Goal: Task Accomplishment & Management: Complete application form

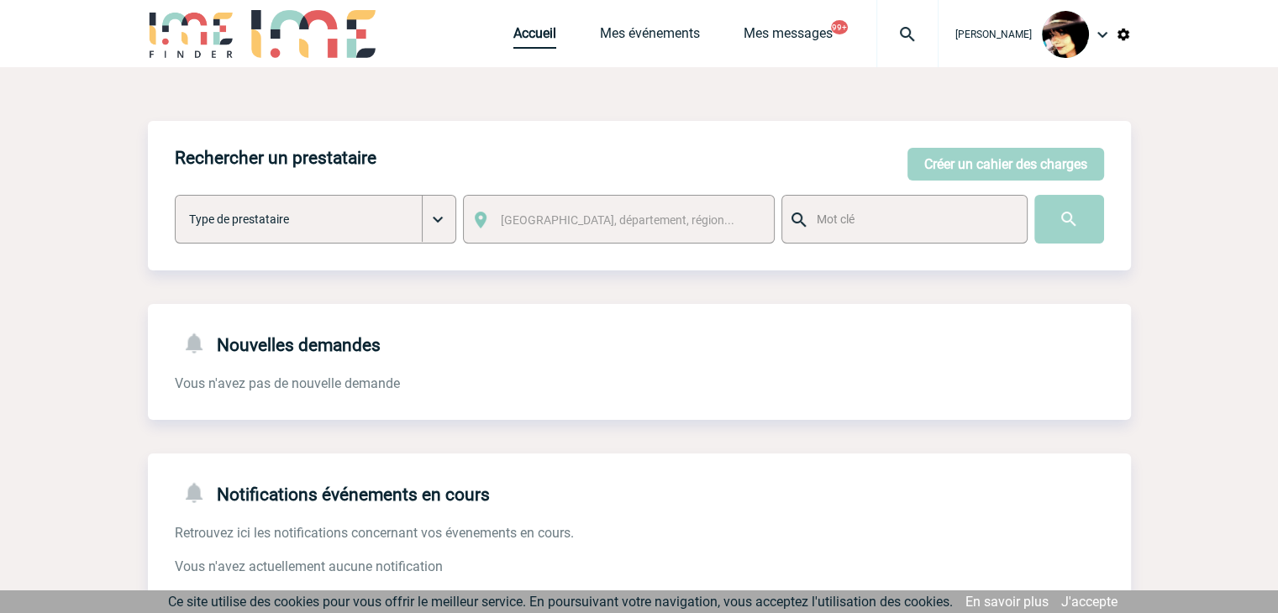
click at [522, 47] on link "Accueil" at bounding box center [534, 37] width 43 height 24
click at [984, 163] on button "Créer un cahier des charges" at bounding box center [1006, 164] width 197 height 33
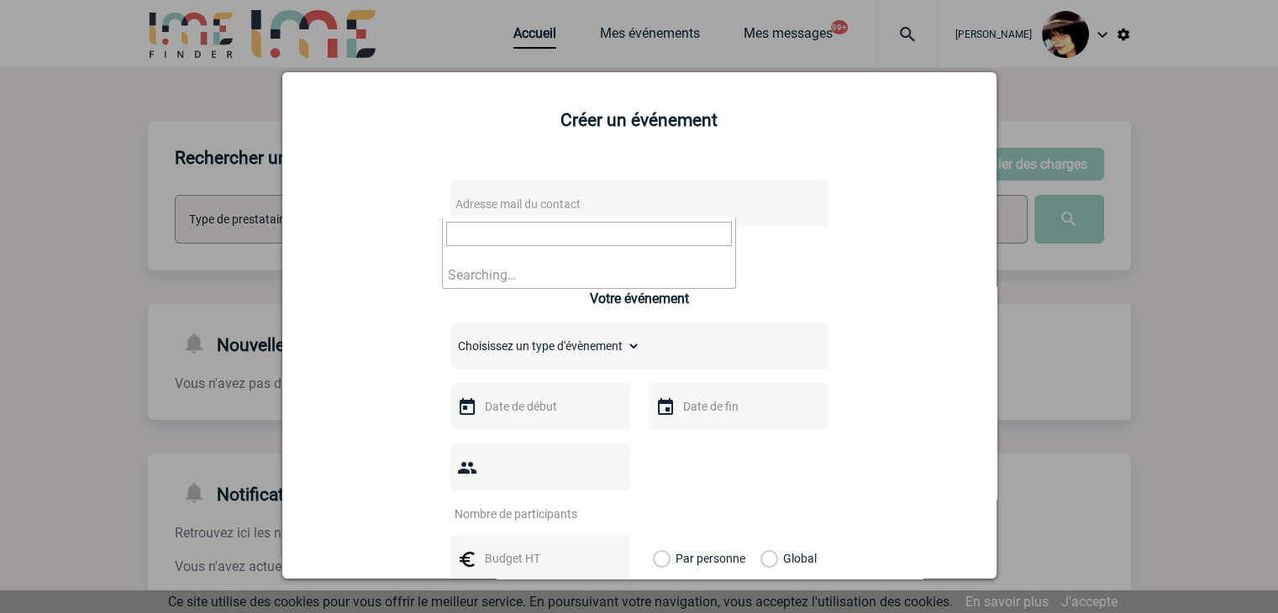
click at [538, 205] on span "Adresse mail du contact" at bounding box center [517, 203] width 125 height 13
drag, startPoint x: 659, startPoint y: 232, endPoint x: 0, endPoint y: 226, distance: 658.8
click at [0, 226] on body "[PERSON_NAME] Accueil Mes événements 99+" at bounding box center [639, 514] width 1278 height 1029
paste input "[PERSON_NAME][EMAIL_ADDRESS][DOMAIN_NAME]"
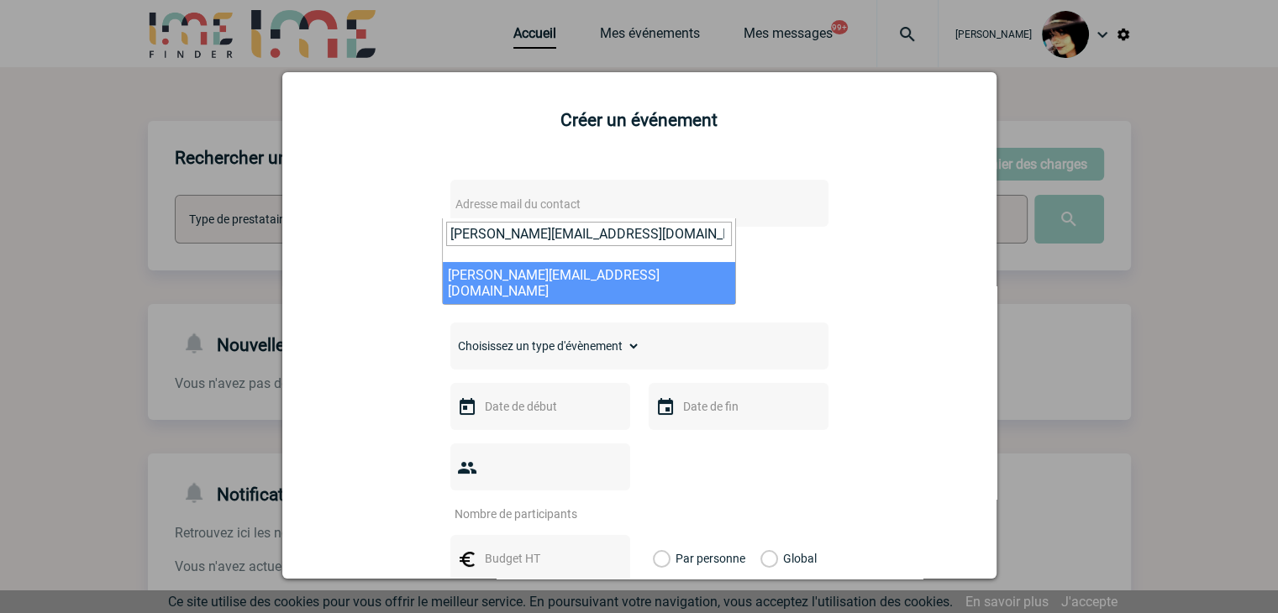
type input "beatrice.petitjean@mobilize-fs.com"
select select "125624"
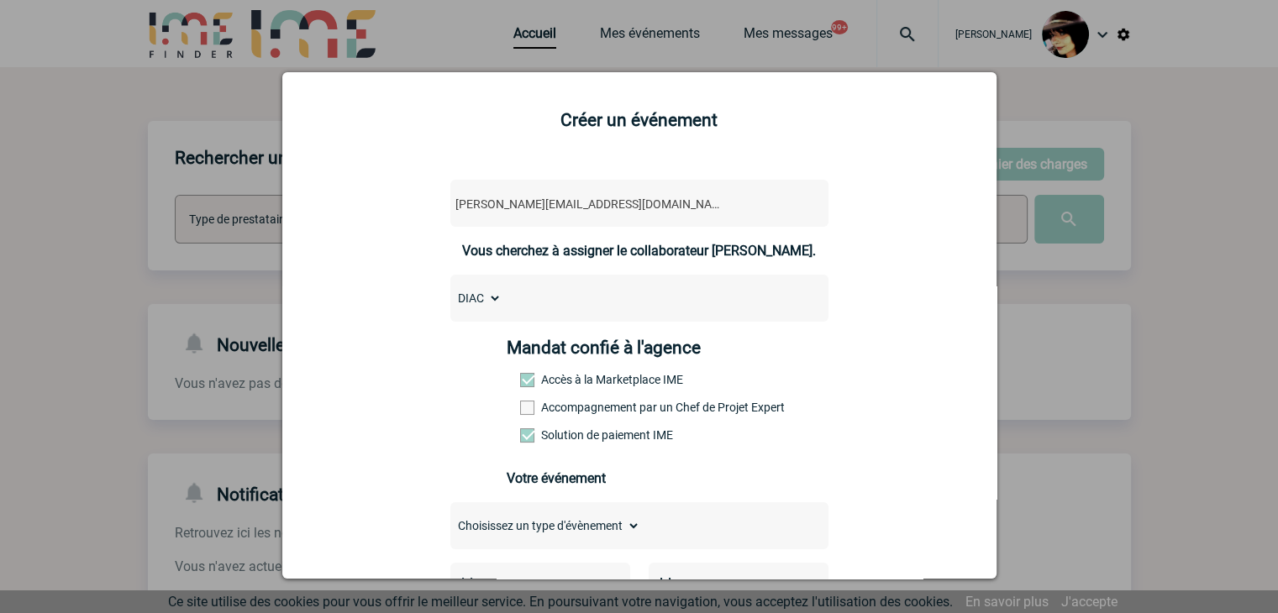
click at [520, 413] on span at bounding box center [527, 408] width 14 height 14
click at [0, 0] on input "Accompagnement par un Chef de Projet Expert" at bounding box center [0, 0] width 0 height 0
click at [508, 310] on div "DIAC" at bounding box center [639, 298] width 378 height 47
click at [491, 307] on select "DIAC" at bounding box center [475, 299] width 51 height 24
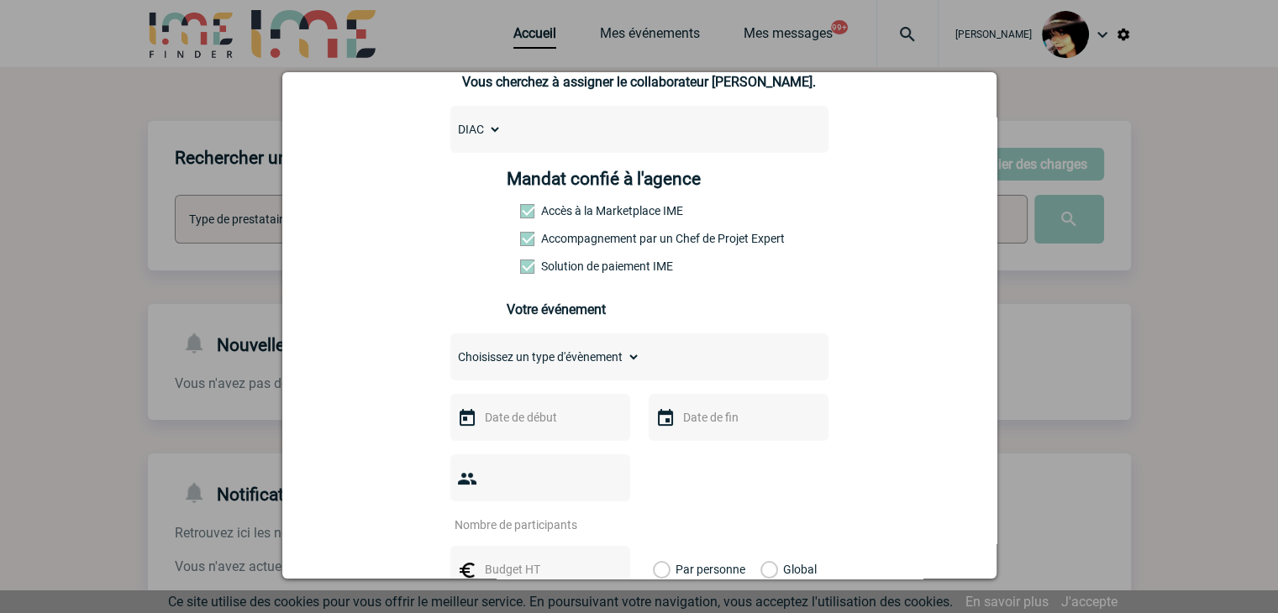
scroll to position [252, 0]
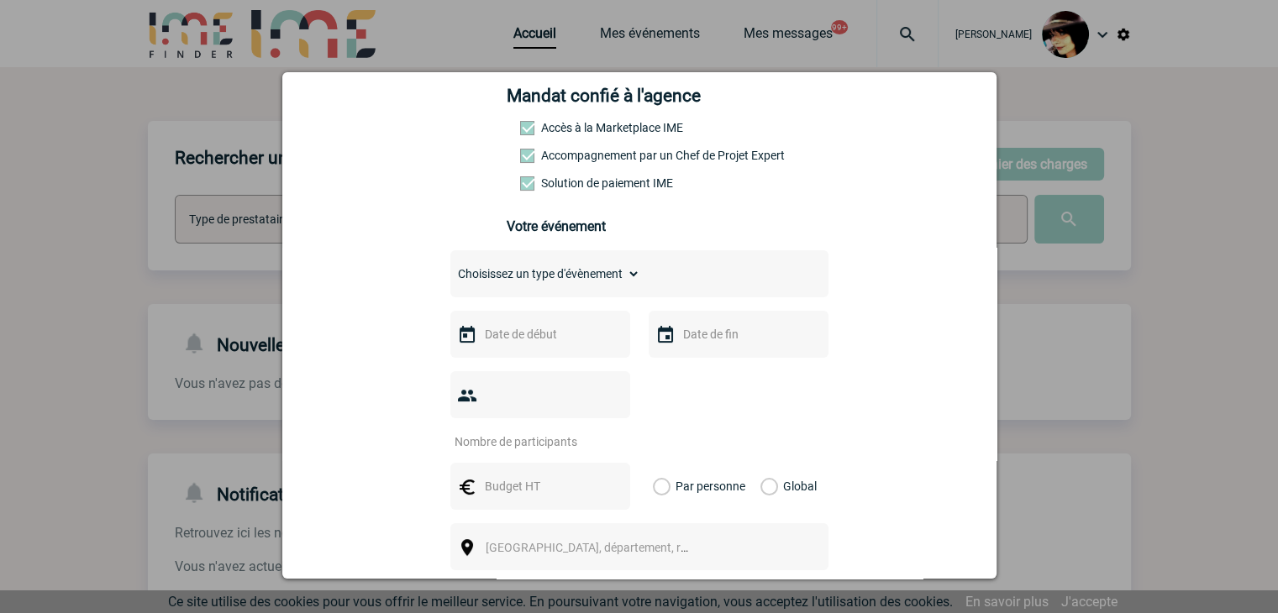
click at [497, 271] on select "Choisissez un type d'évènement Séminaire avec nuitée Séminaire sans nuitée Repa…" at bounding box center [545, 274] width 190 height 24
select select "1"
click at [450, 267] on select "Choisissez un type d'évènement Séminaire avec nuitée Séminaire sans nuitée Repa…" at bounding box center [545, 274] width 190 height 24
click at [526, 342] on input "text" at bounding box center [539, 335] width 116 height 22
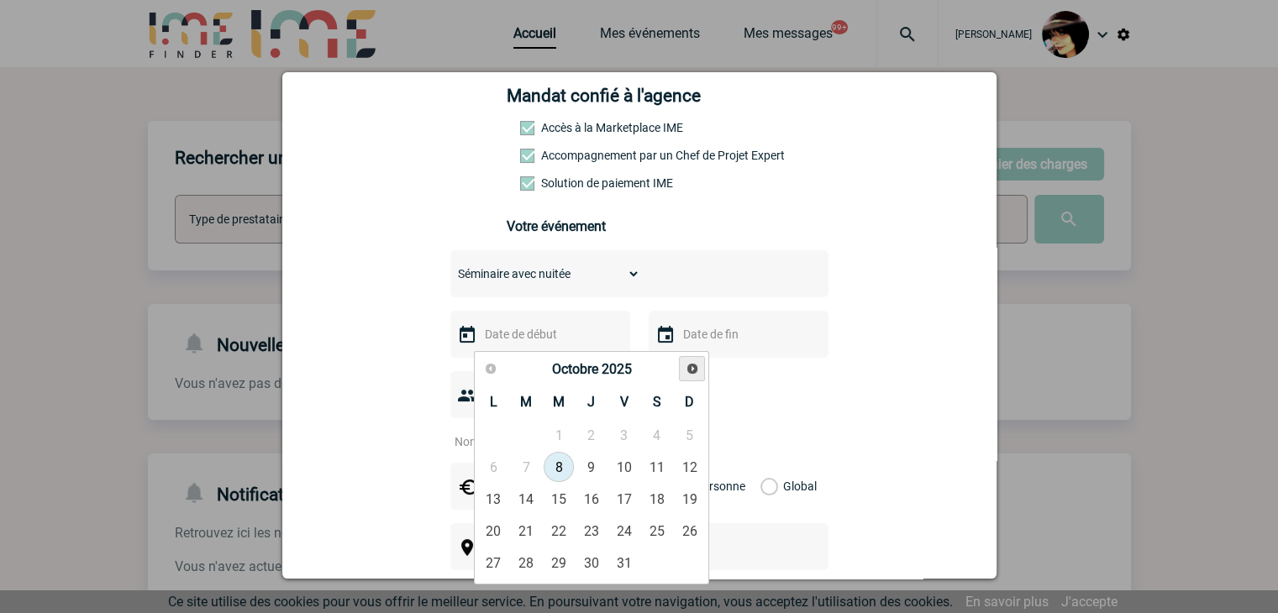
click at [691, 373] on span "Suivant" at bounding box center [692, 368] width 13 height 13
click at [490, 365] on span "Précédent" at bounding box center [490, 368] width 13 height 13
click at [591, 429] on link "4" at bounding box center [591, 435] width 31 height 30
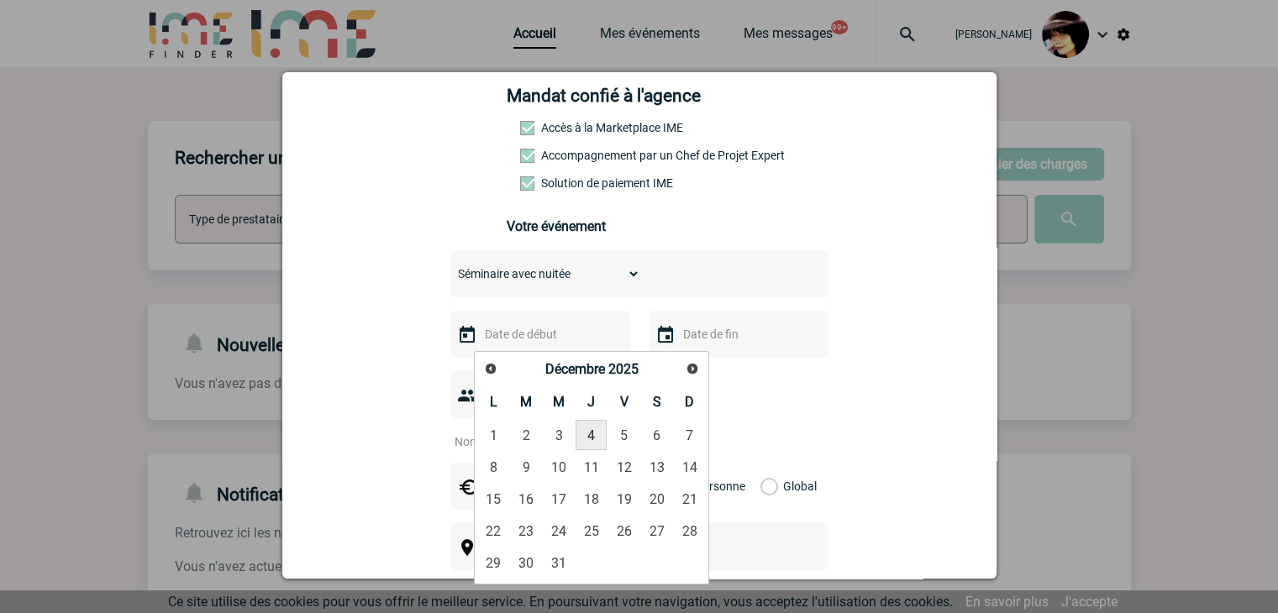
type input "04-12-2025"
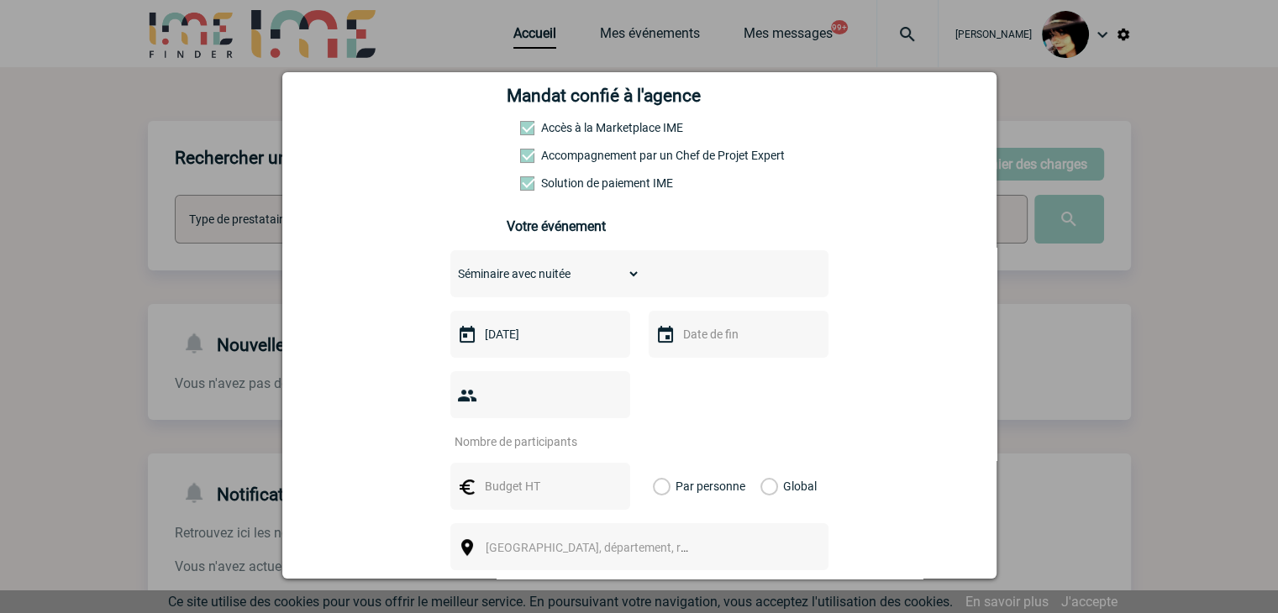
click at [703, 345] on input "text" at bounding box center [737, 335] width 116 height 22
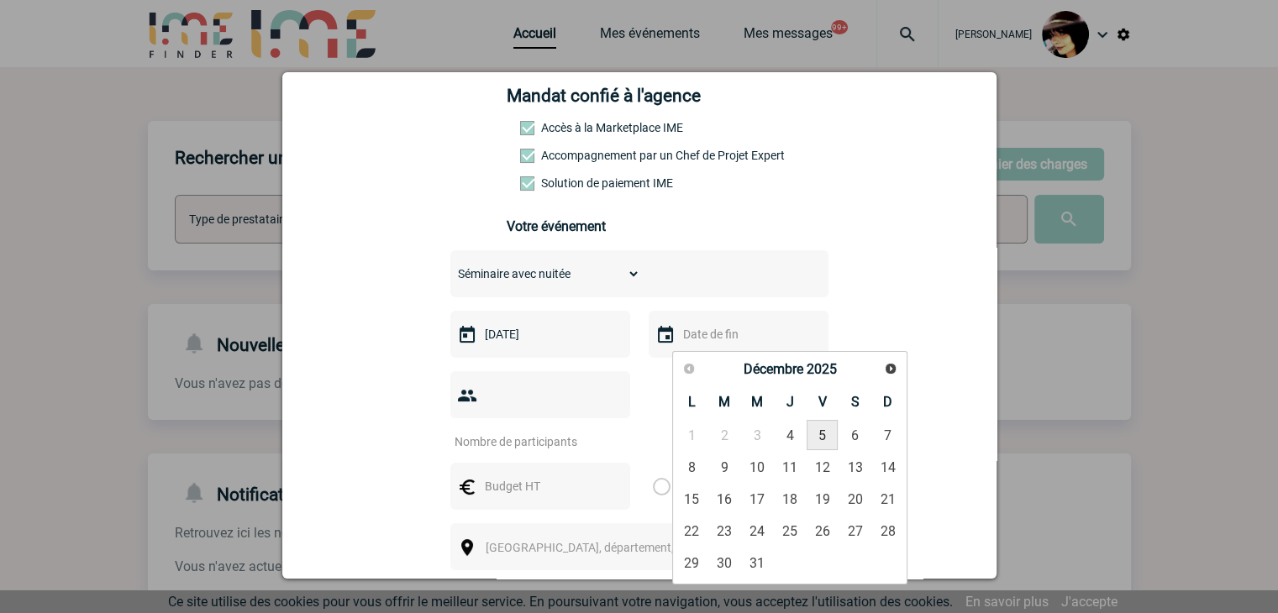
click at [815, 431] on link "5" at bounding box center [822, 435] width 31 height 30
type input "05-12-2025"
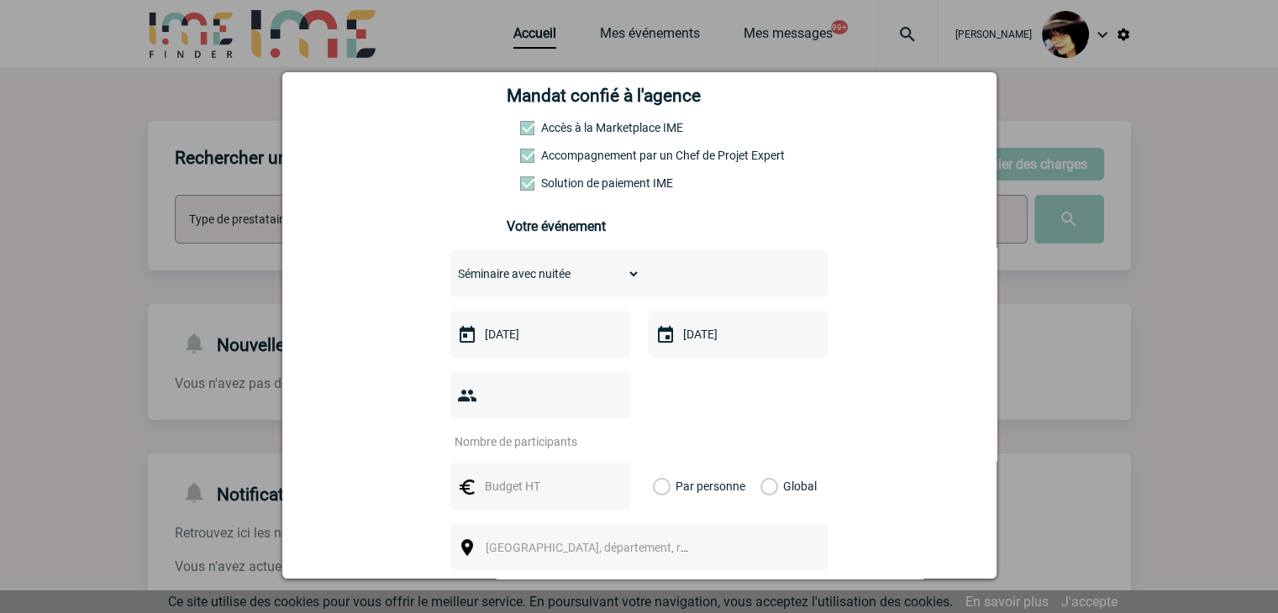
click at [507, 431] on input "number" at bounding box center [529, 442] width 158 height 22
type input "25"
click at [502, 476] on input "text" at bounding box center [539, 487] width 116 height 22
type input "5000"
click at [765, 463] on label "Global" at bounding box center [765, 486] width 11 height 47
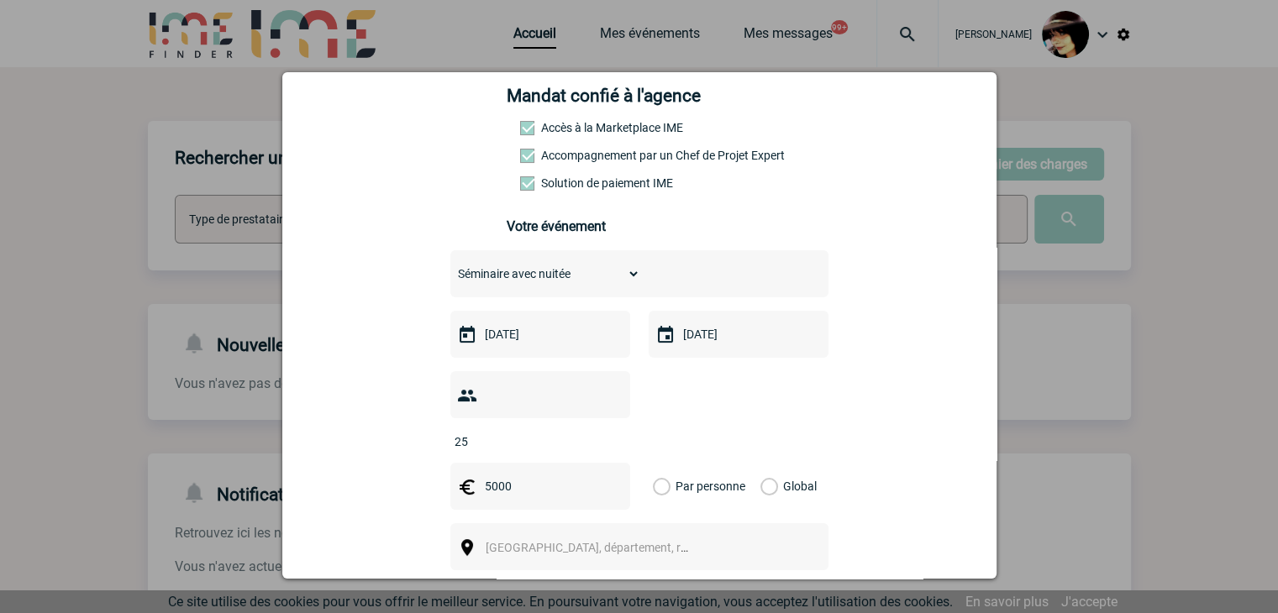
click at [0, 0] on input "Global" at bounding box center [0, 0] width 0 height 0
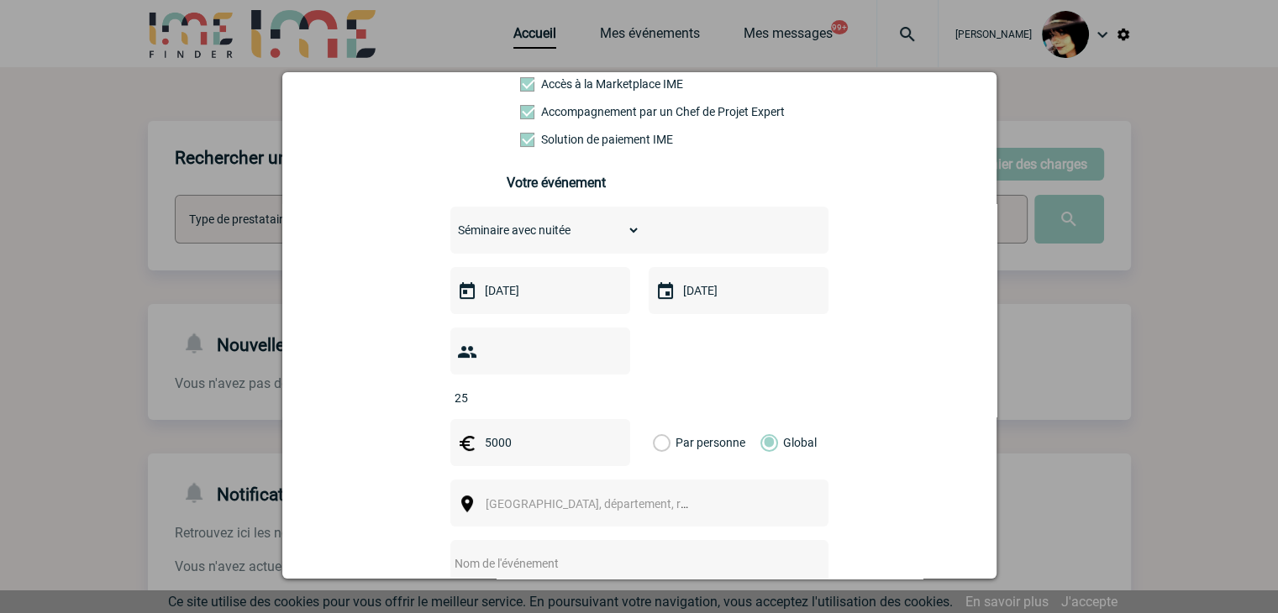
scroll to position [420, 0]
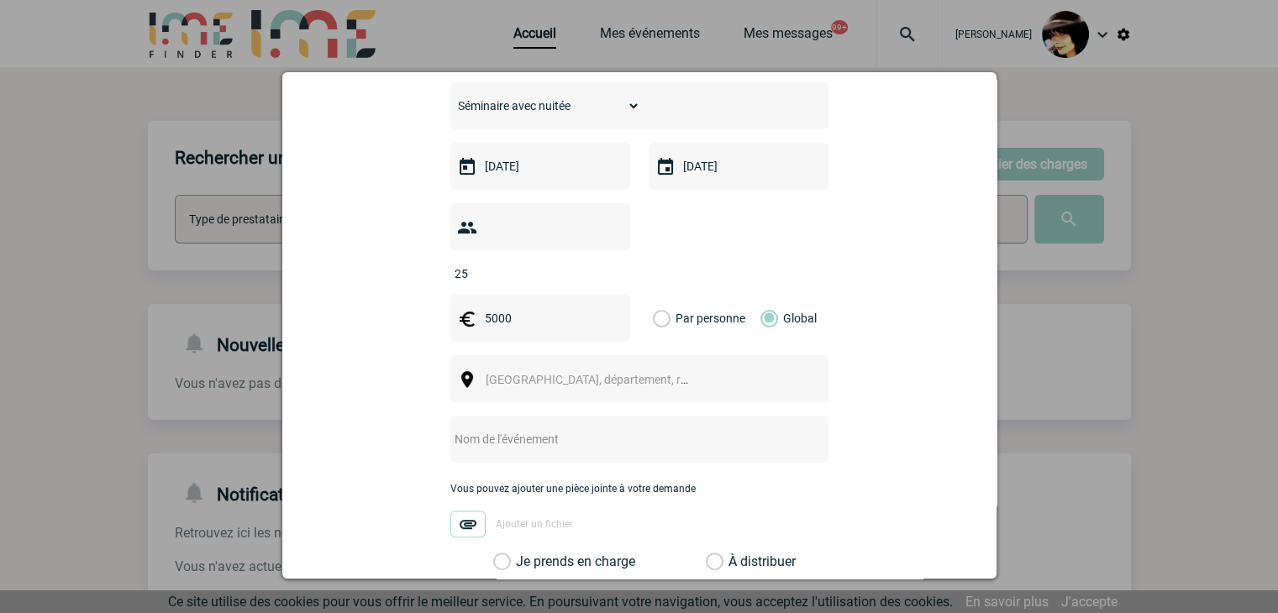
click at [562, 373] on span "[GEOGRAPHIC_DATA], département, région..." at bounding box center [603, 379] width 234 height 13
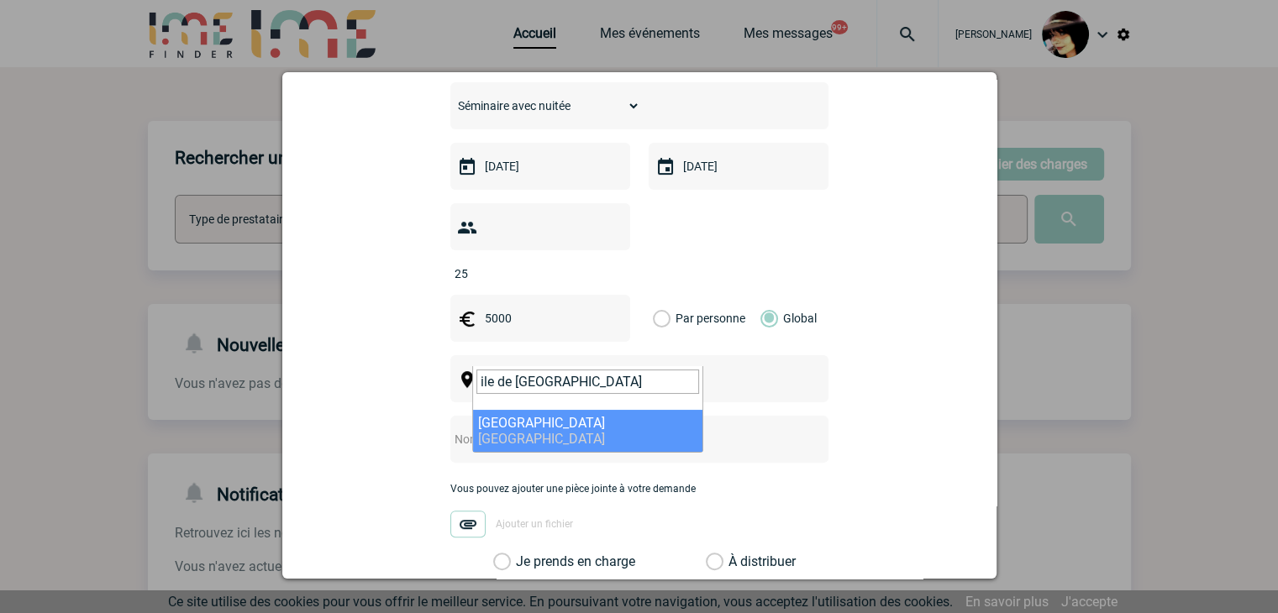
type input "ile de france"
select select "2"
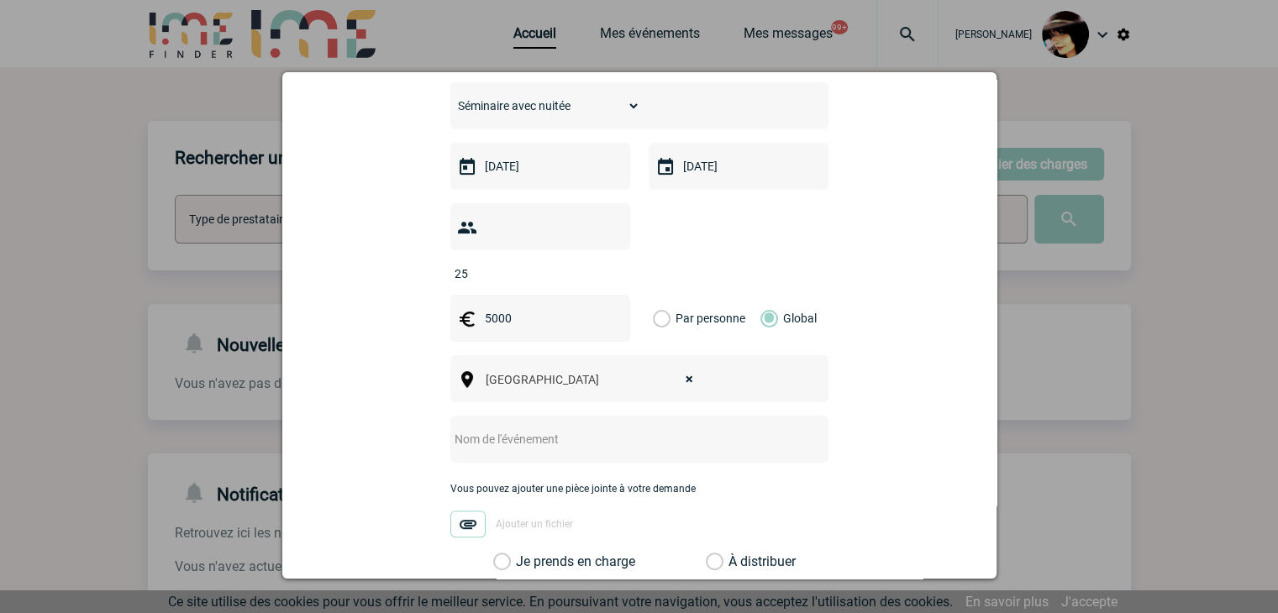
click at [483, 429] on input "text" at bounding box center [617, 440] width 334 height 22
paste input "projet pour les 4 et 5 dec 2025"
click at [466, 429] on input "projet pour les 4 et 5 dec 2025" at bounding box center [617, 440] width 334 height 22
type input "Seminaire pour les 4 et 5 dec 2025"
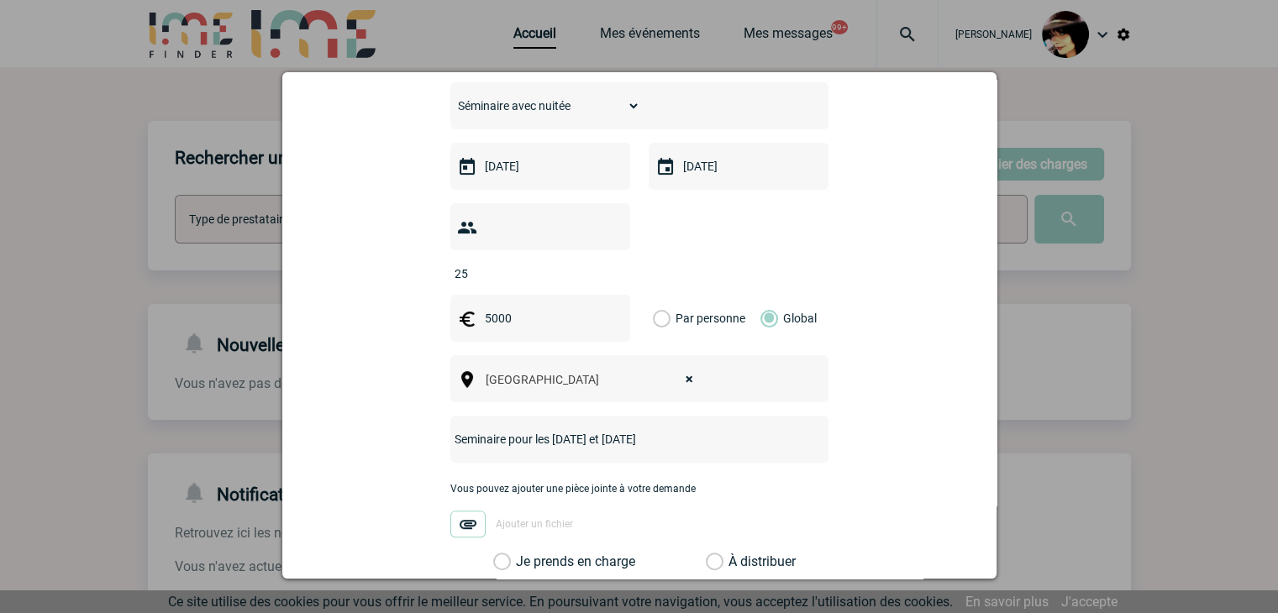
click at [713, 554] on label "À distribuer" at bounding box center [715, 562] width 18 height 17
click at [0, 0] on input "À distribuer" at bounding box center [0, 0] width 0 height 0
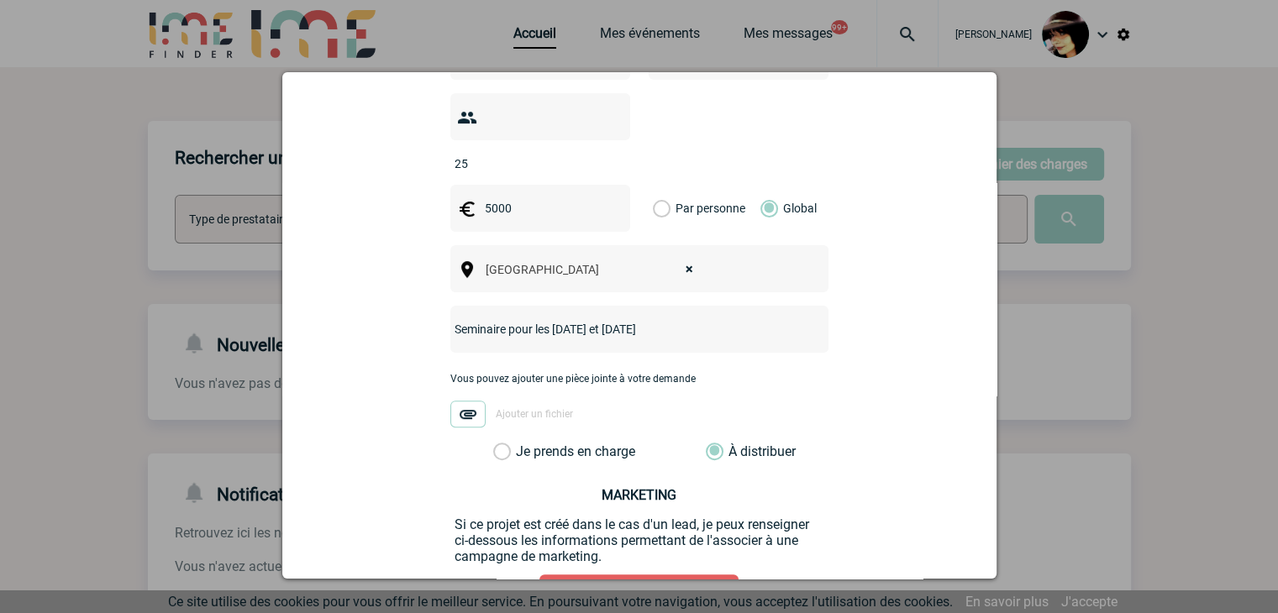
scroll to position [632, 0]
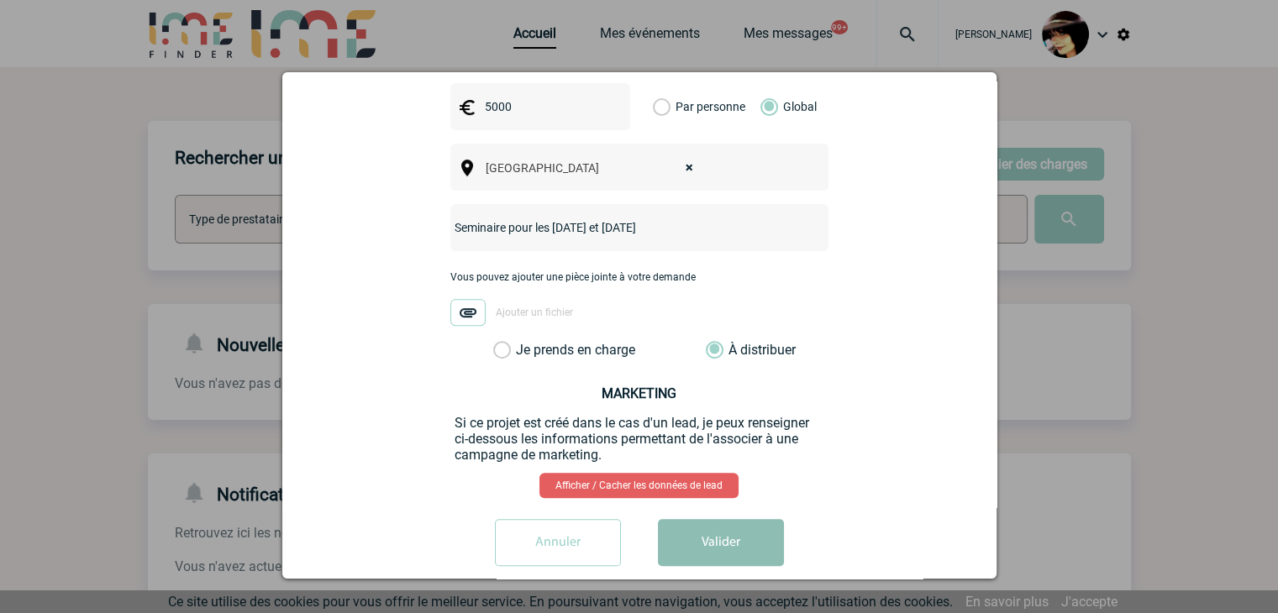
click at [738, 524] on button "Valider" at bounding box center [721, 542] width 126 height 47
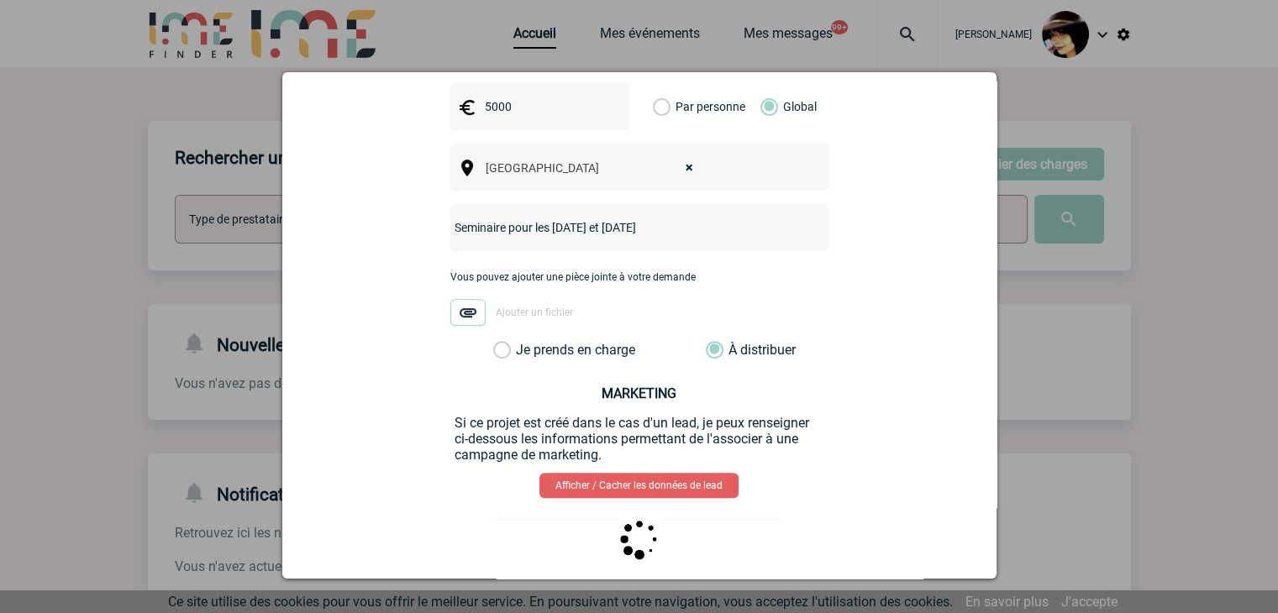
scroll to position [0, 0]
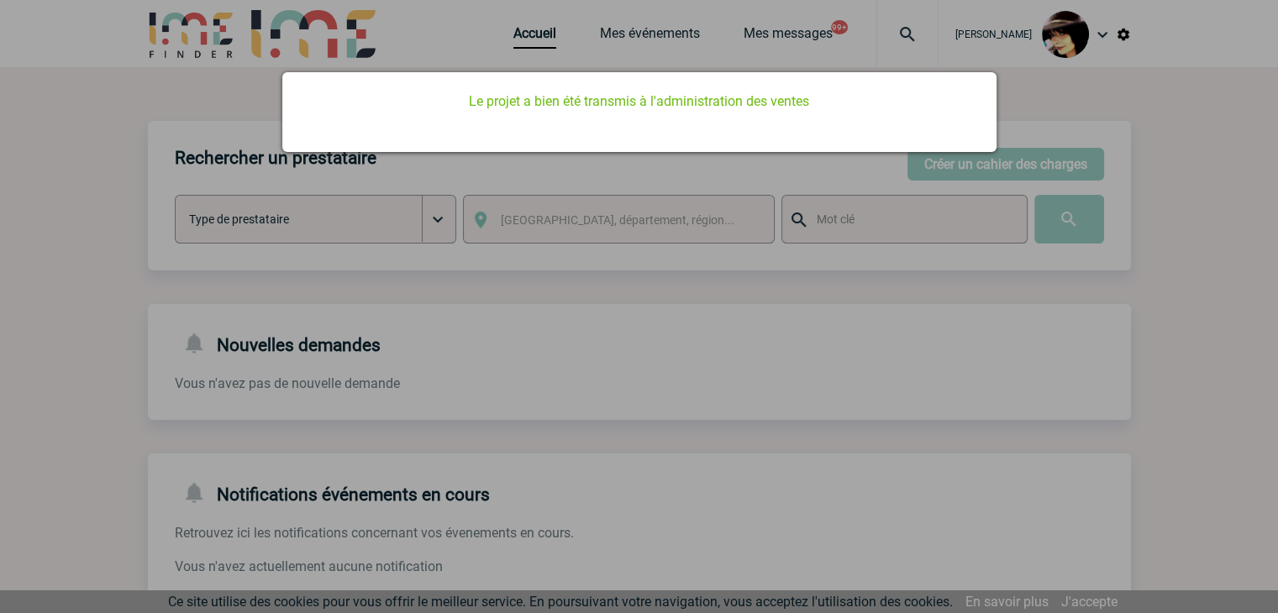
click at [761, 394] on div at bounding box center [639, 306] width 1278 height 613
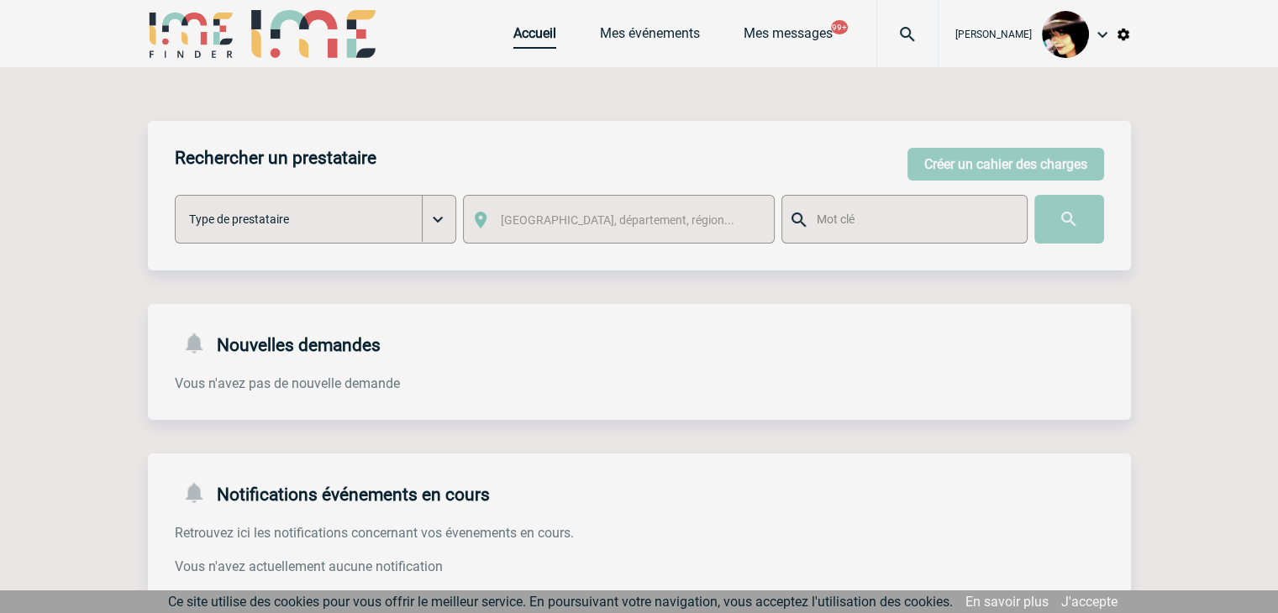
click at [511, 43] on body "Rachel SABOUREAU Accueil Mes événements 99+" at bounding box center [639, 514] width 1278 height 1029
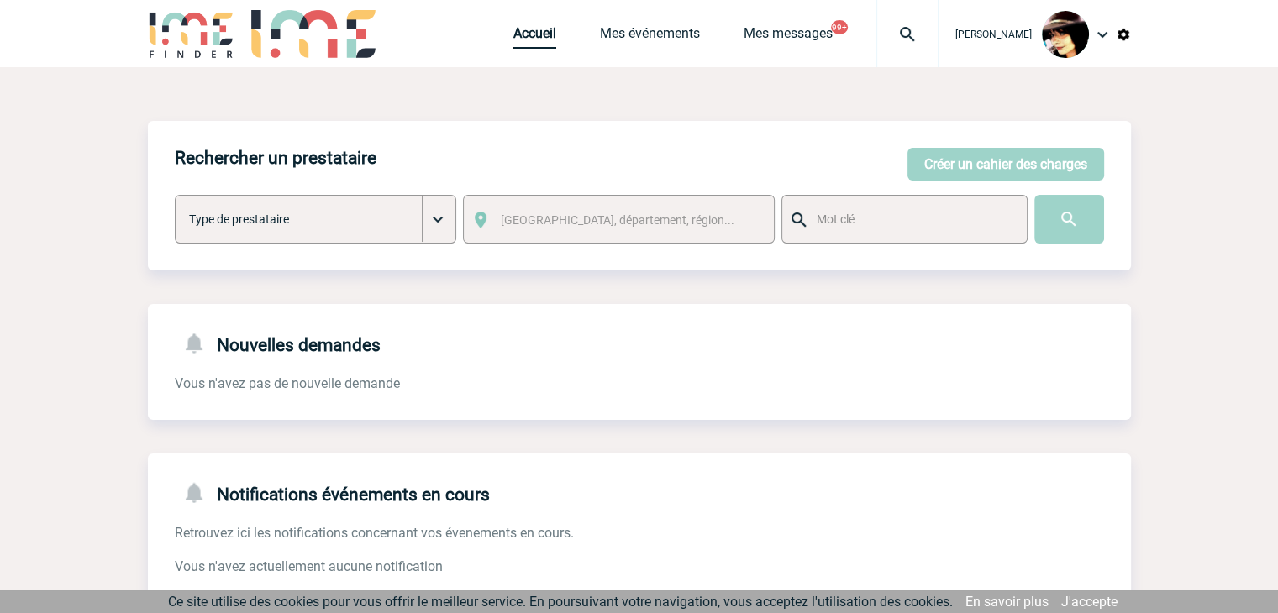
click at [513, 40] on link "Accueil" at bounding box center [534, 37] width 43 height 24
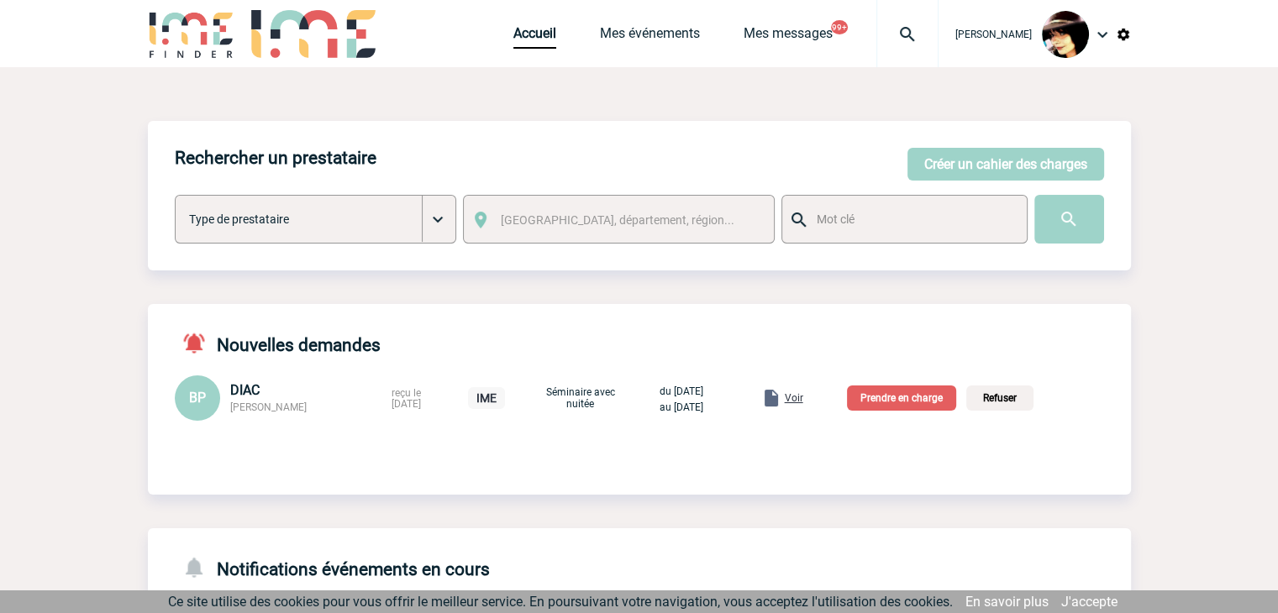
click at [803, 397] on div "Voir" at bounding box center [782, 398] width 42 height 20
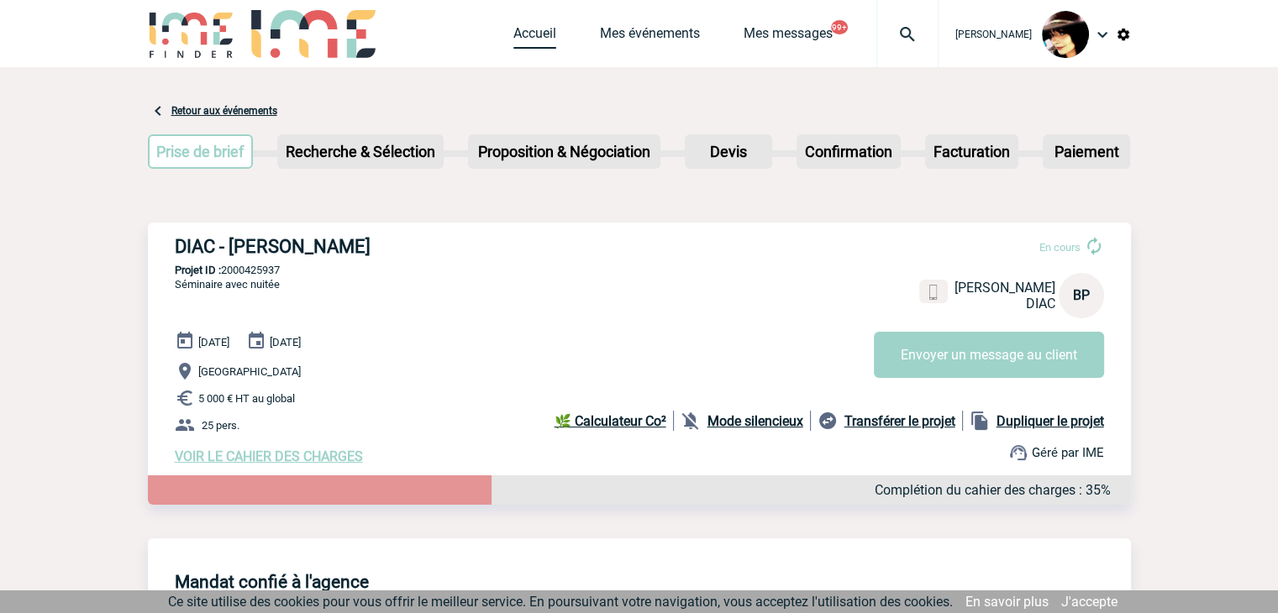
click at [521, 34] on link "Accueil" at bounding box center [534, 37] width 43 height 24
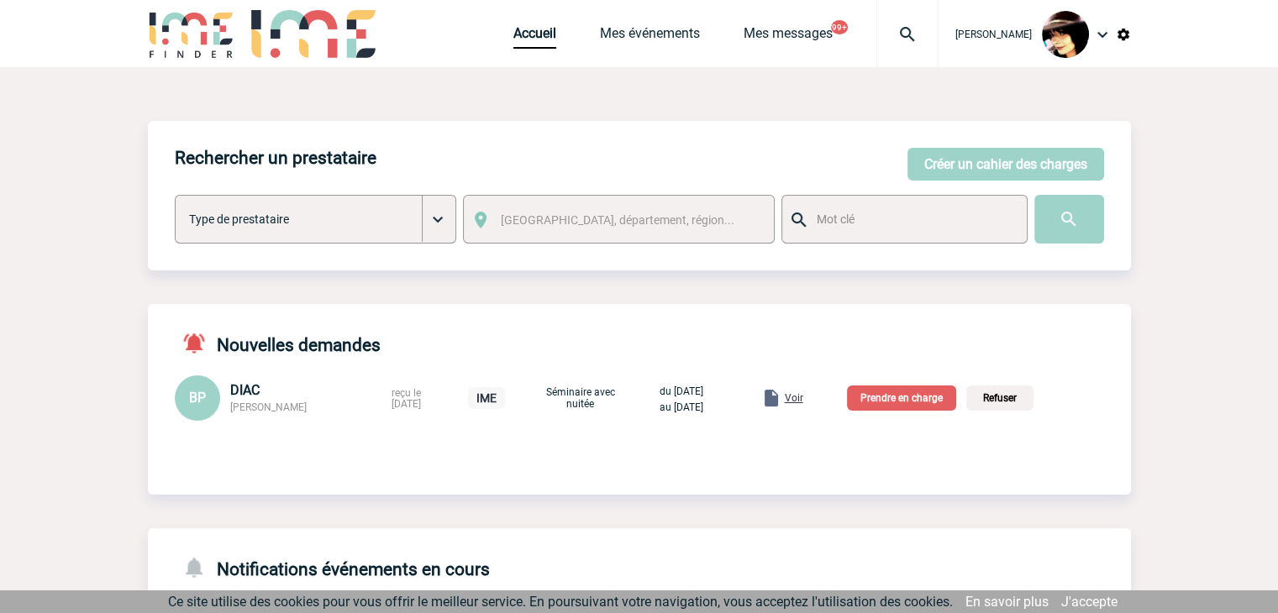
click at [926, 397] on p "Prendre en charge" at bounding box center [901, 398] width 109 height 25
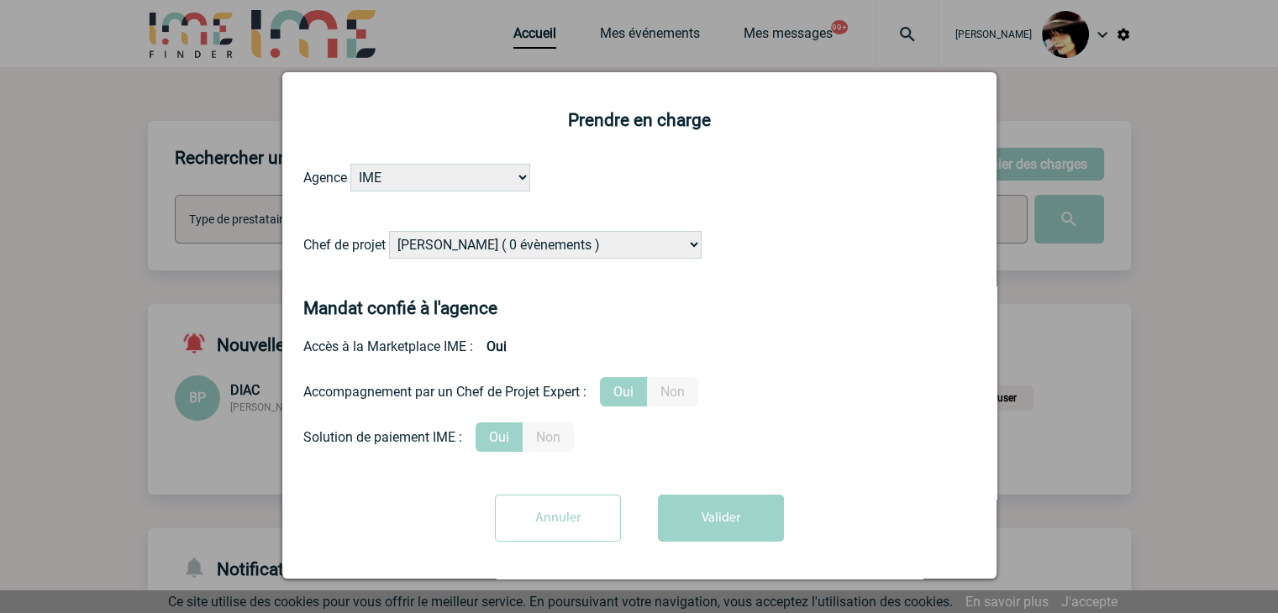
drag, startPoint x: 481, startPoint y: 239, endPoint x: 496, endPoint y: 239, distance: 15.1
click at [481, 239] on select "[PERSON_NAME] ( 0 évènements ) [PERSON_NAME] ( 202 évènements ) [PERSON_NAME] (…" at bounding box center [545, 245] width 313 height 28
select select "132752"
click at [389, 232] on select "[PERSON_NAME] ( 0 évènements ) [PERSON_NAME] ( 202 évènements ) [PERSON_NAME] (…" at bounding box center [545, 245] width 313 height 28
click at [697, 520] on button "Valider" at bounding box center [721, 518] width 126 height 47
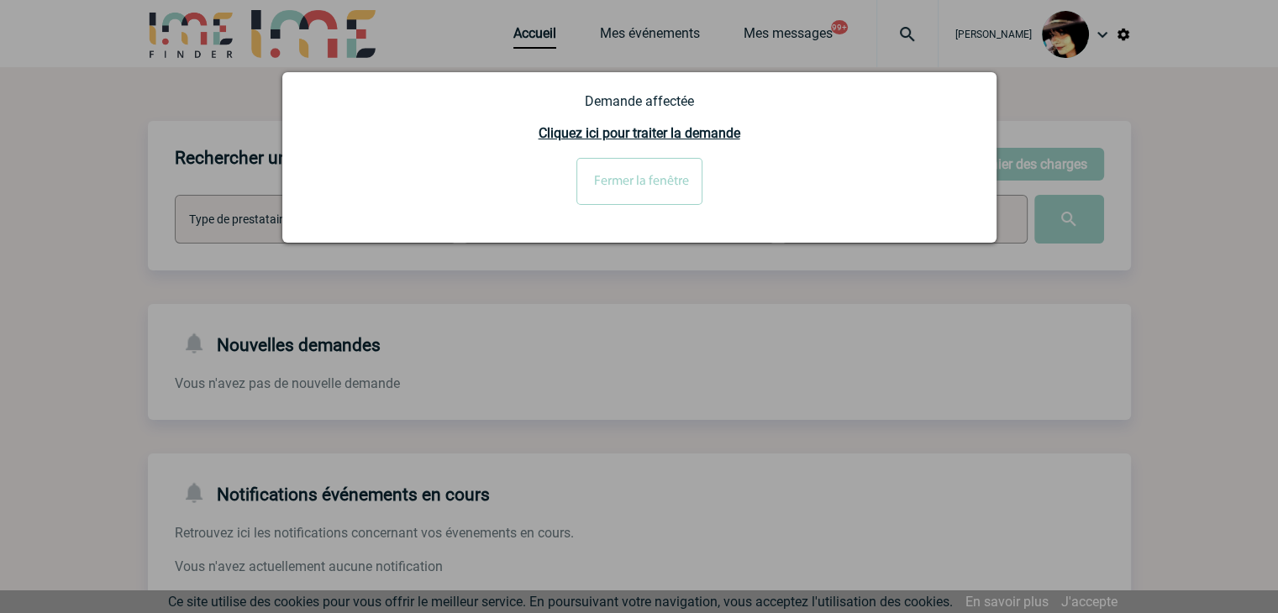
click at [634, 179] on input "Fermer la fenêtre" at bounding box center [639, 181] width 126 height 47
